Goal: Information Seeking & Learning: Find specific fact

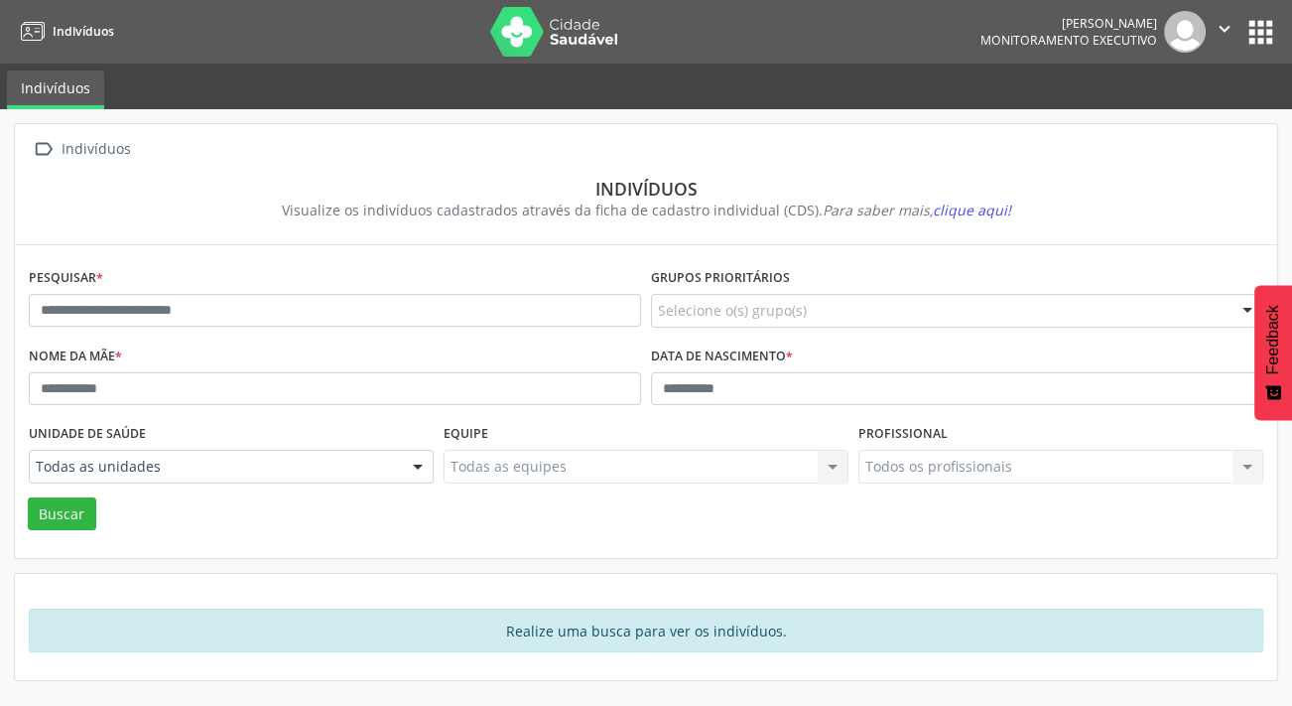
click at [521, 286] on div "Pesquisar *" at bounding box center [335, 302] width 622 height 78
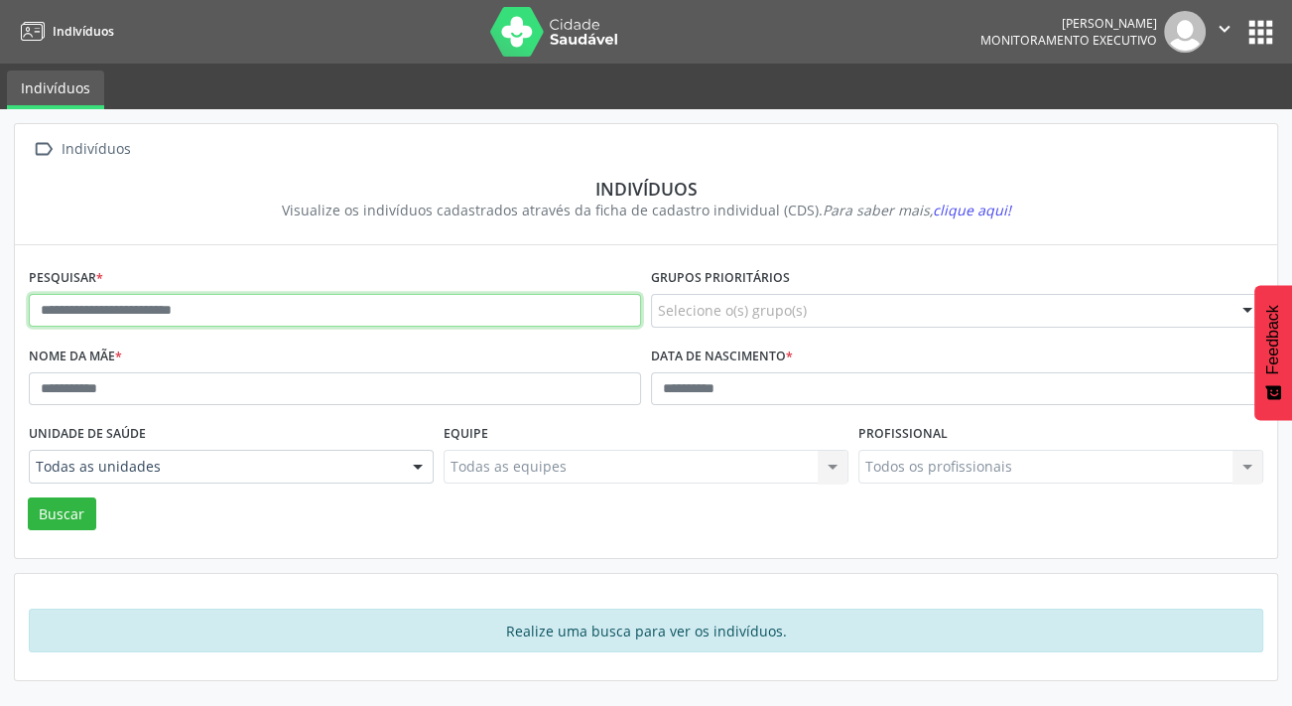
click at [504, 315] on input "text" at bounding box center [335, 311] width 612 height 34
type input "*******"
click at [28, 497] on button "Buscar" at bounding box center [62, 514] width 68 height 34
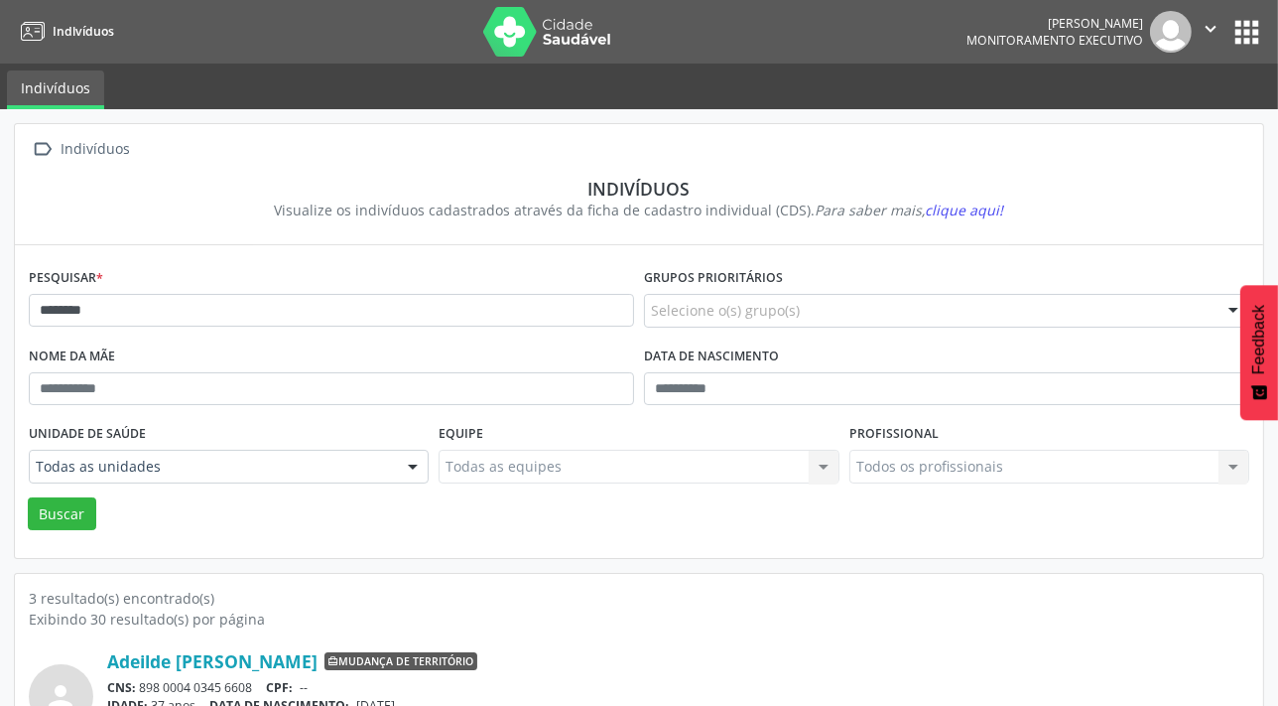
click at [1251, 29] on button "apps" at bounding box center [1247, 32] width 35 height 35
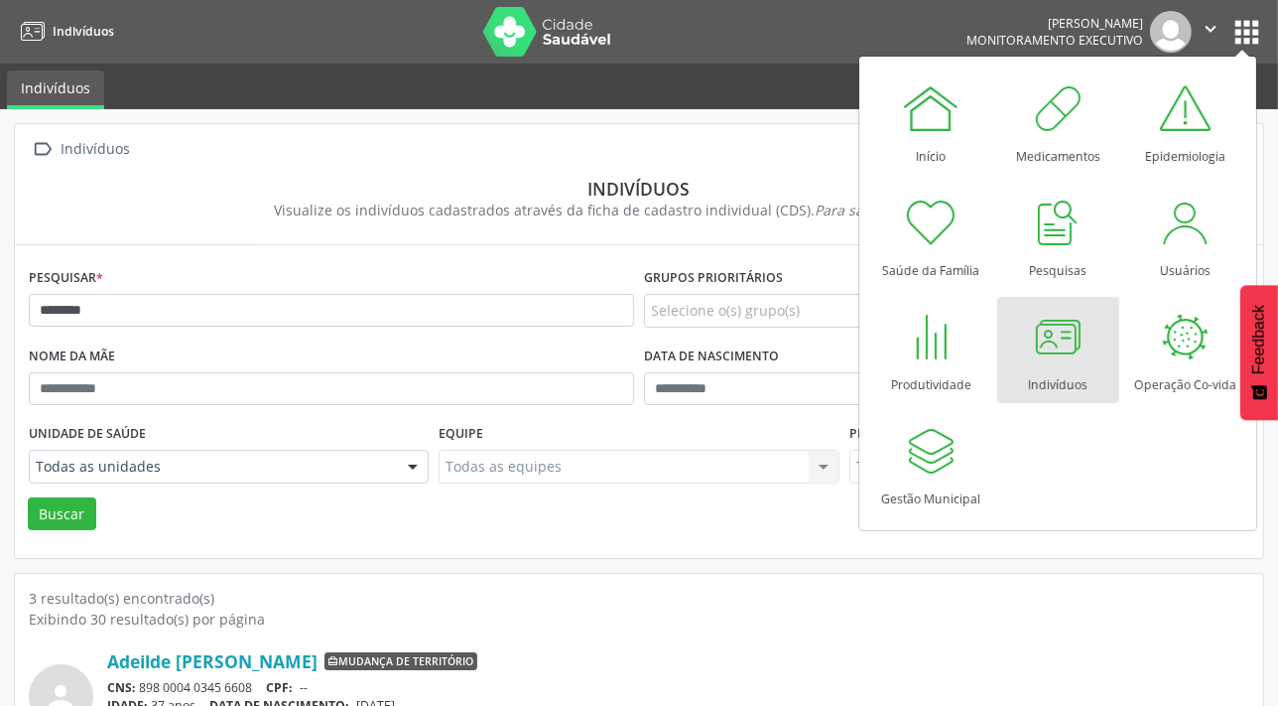
click at [1067, 340] on div at bounding box center [1058, 337] width 60 height 60
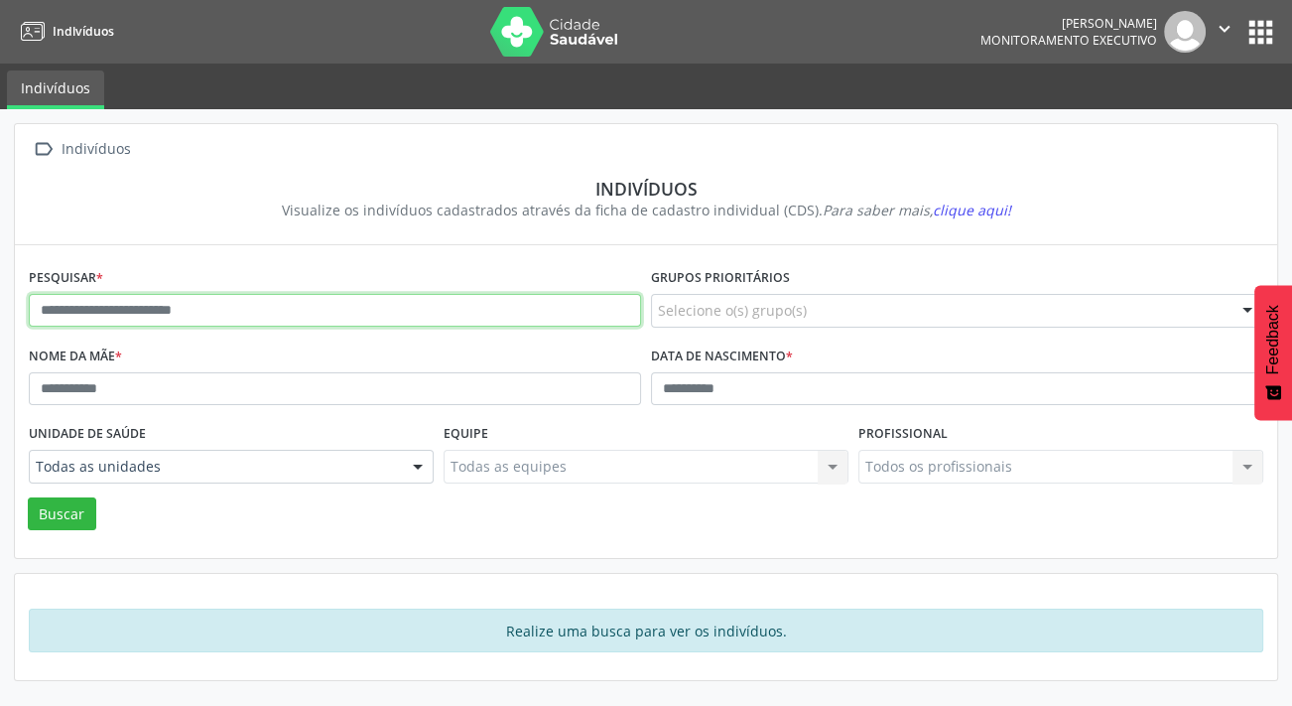
drag, startPoint x: 348, startPoint y: 299, endPoint x: -4, endPoint y: 339, distance: 354.7
click at [0, 339] on html "Indivíduos [PERSON_NAME] Monitoramento Executivo  Configurações Sair apps Indi…" at bounding box center [646, 353] width 1292 height 706
type input "*"
type input "*******"
click at [28, 497] on button "Buscar" at bounding box center [62, 514] width 68 height 34
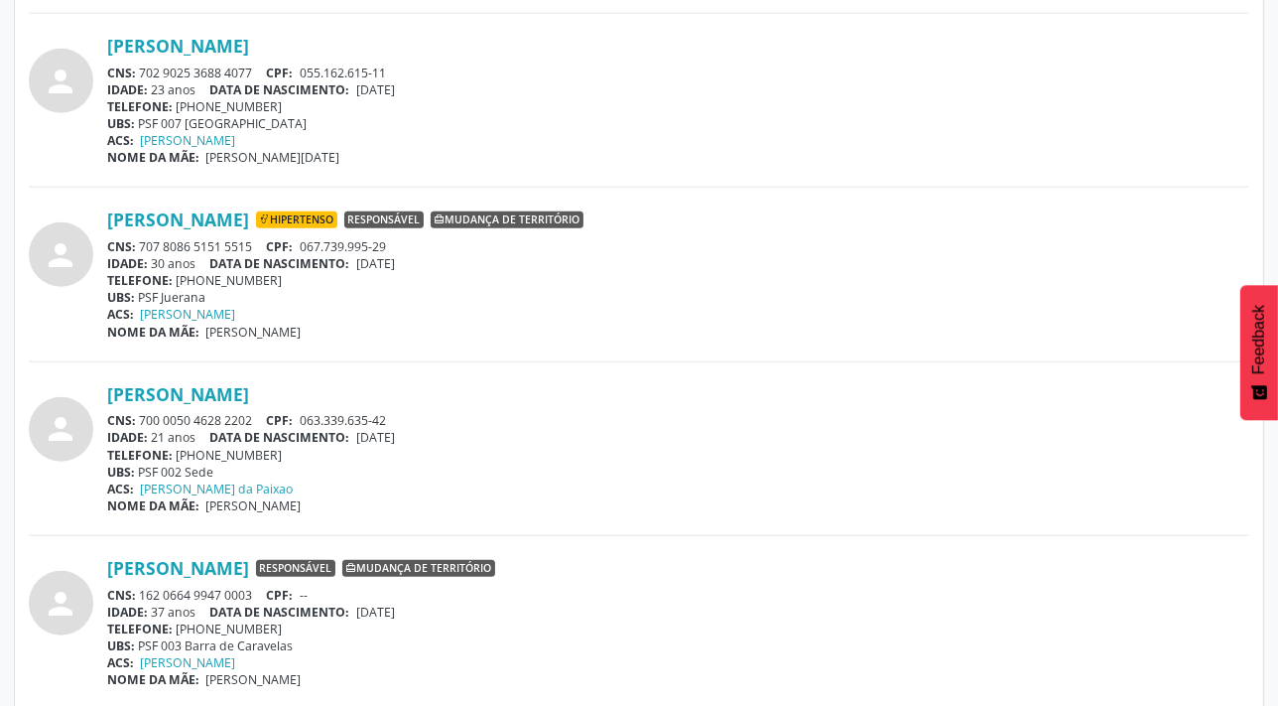
scroll to position [1714, 0]
